Goal: Navigation & Orientation: Find specific page/section

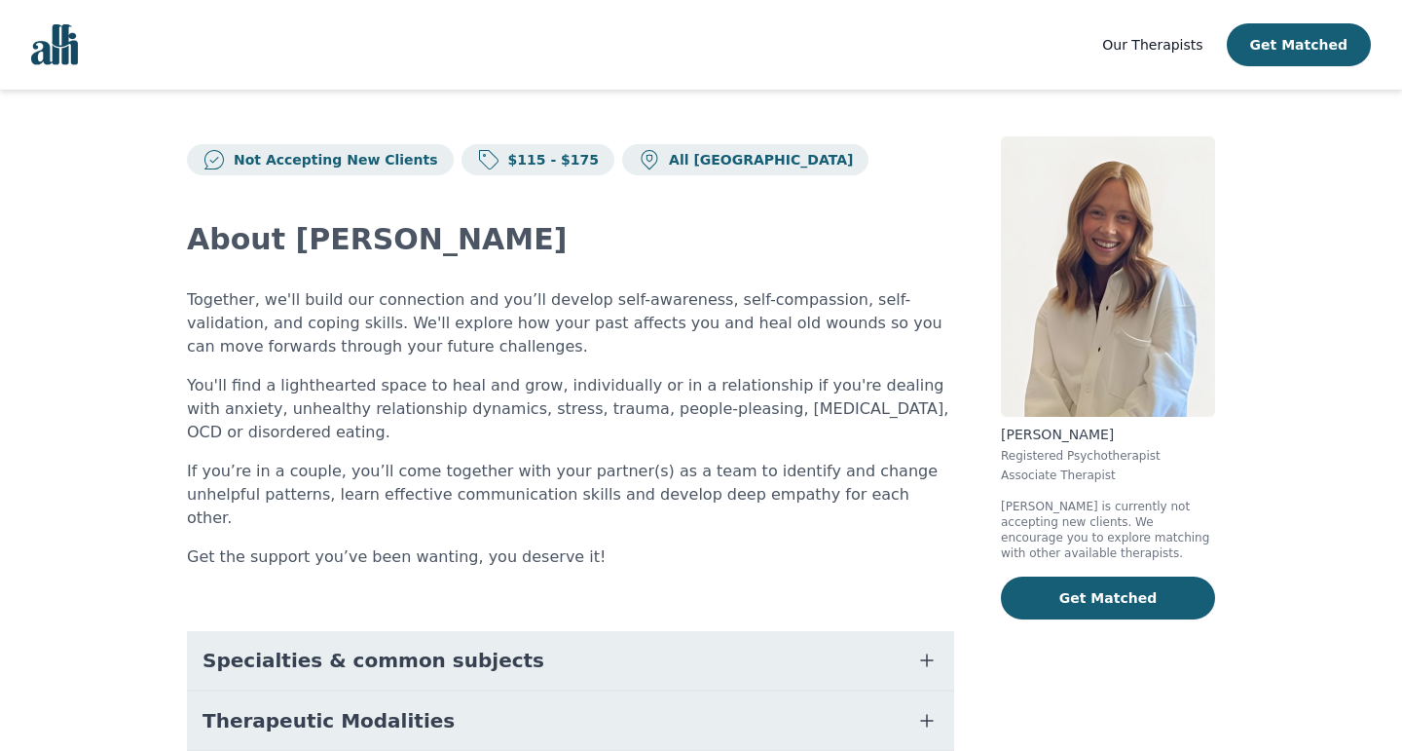
click at [1152, 44] on span "Our Therapists" at bounding box center [1152, 45] width 100 height 16
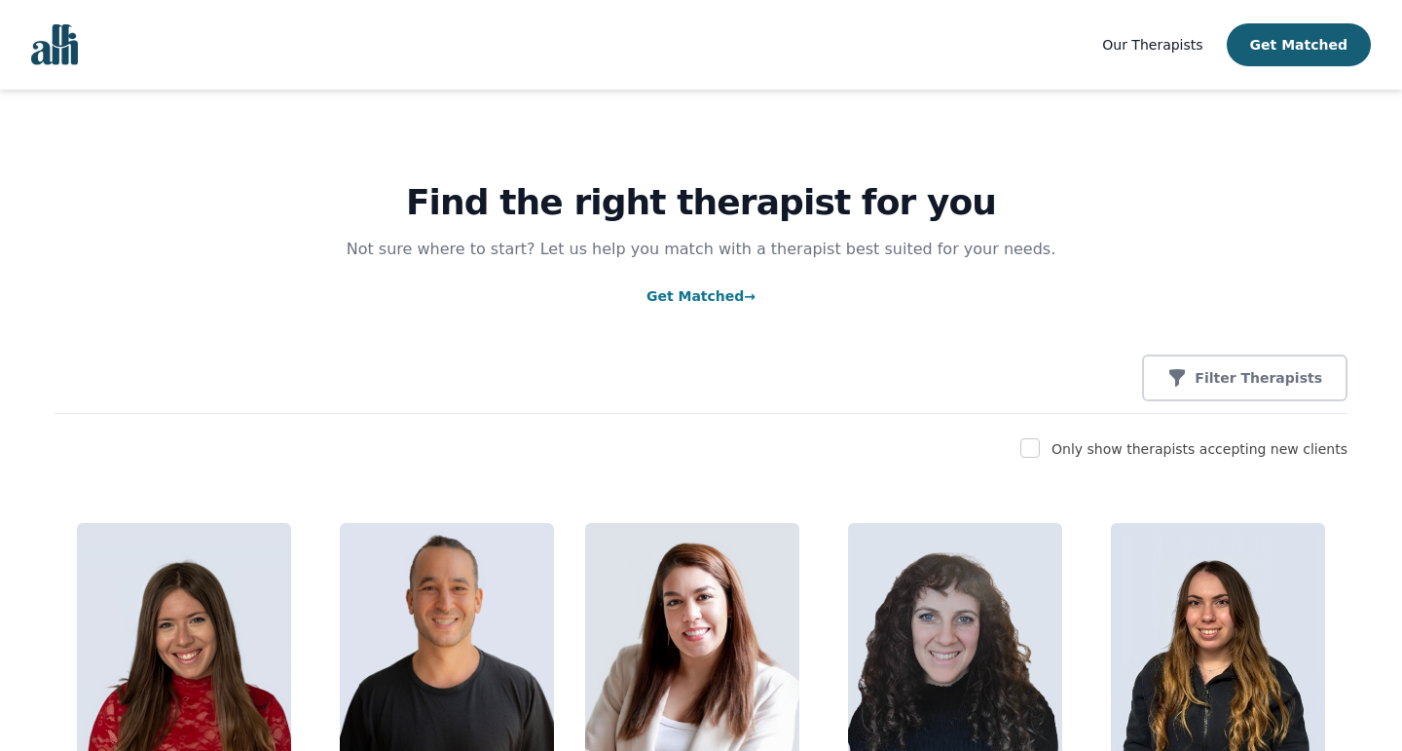
click at [56, 45] on img "Global" at bounding box center [54, 44] width 47 height 41
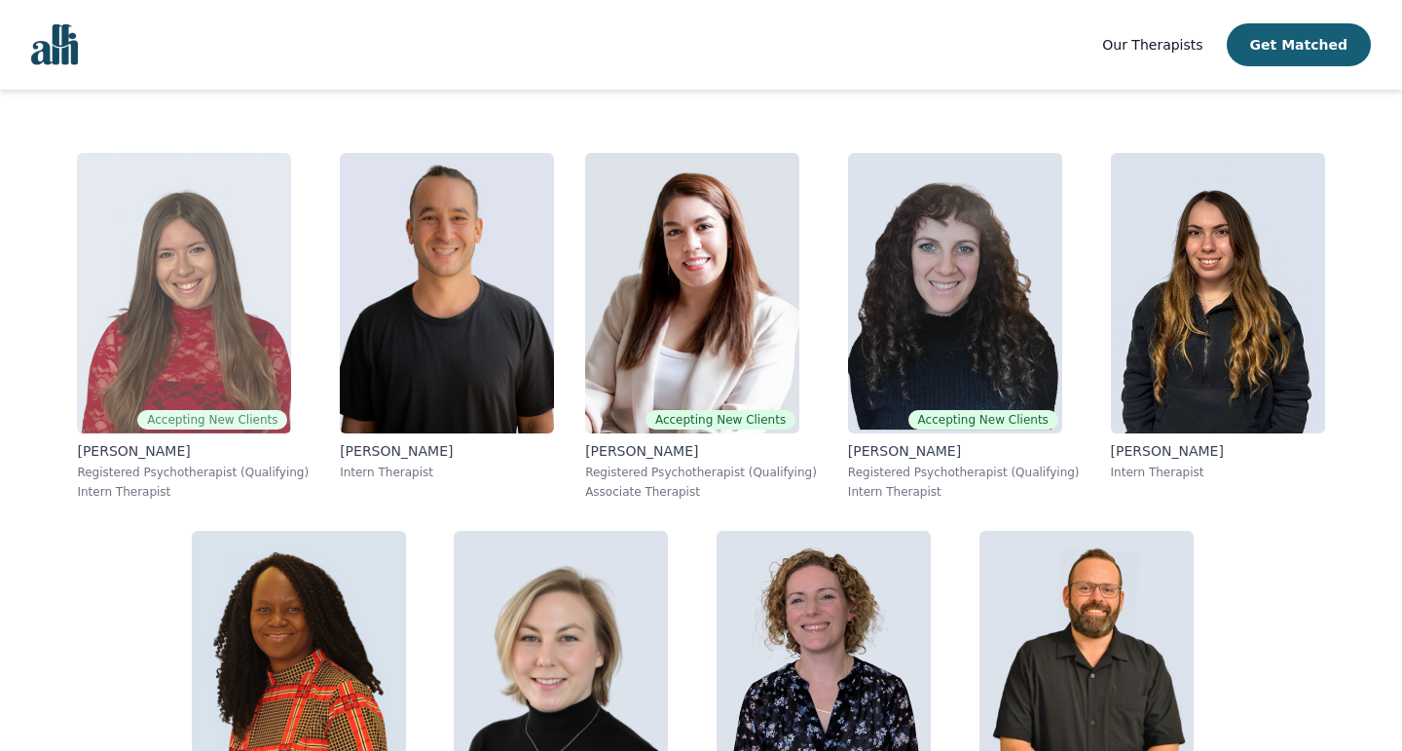
click at [215, 352] on img at bounding box center [184, 293] width 214 height 280
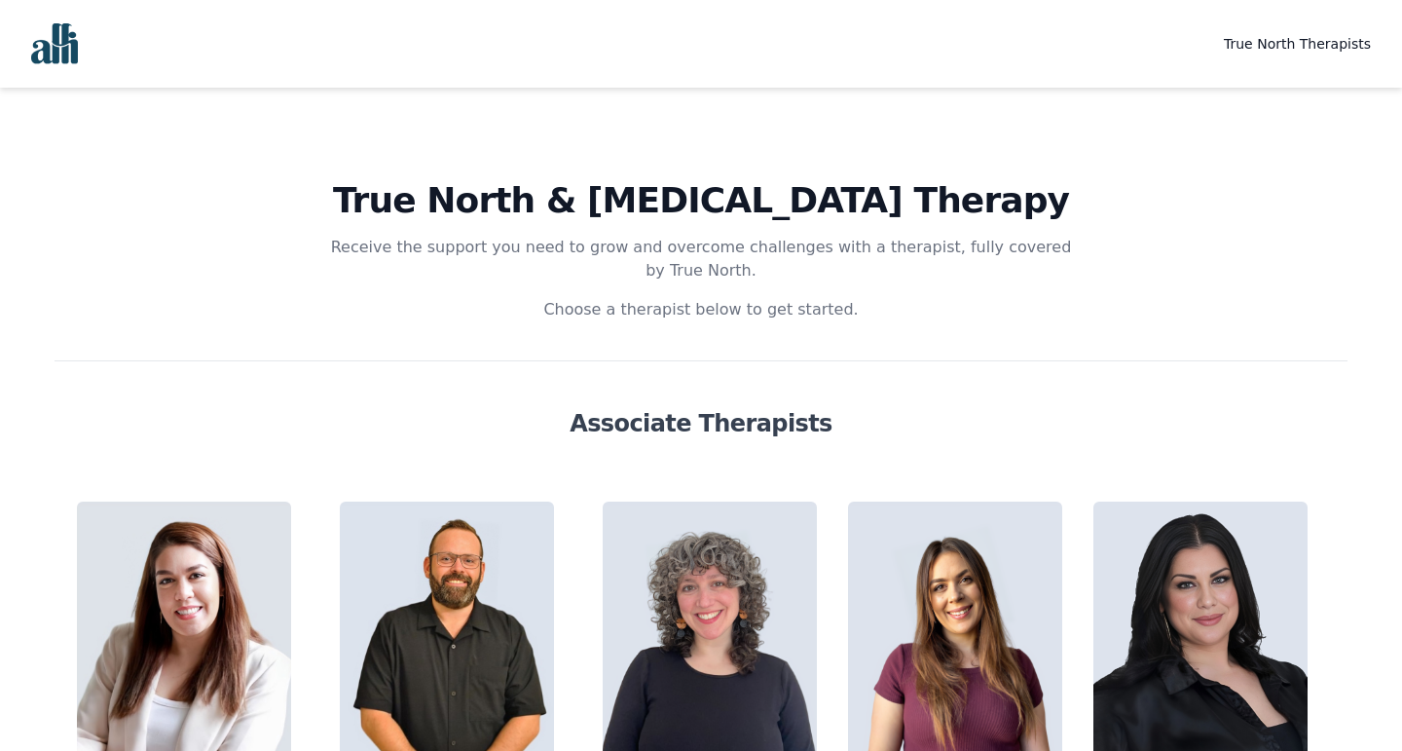
click at [1308, 41] on span "True North Therapists" at bounding box center [1297, 44] width 147 height 16
